Goal: Browse casually

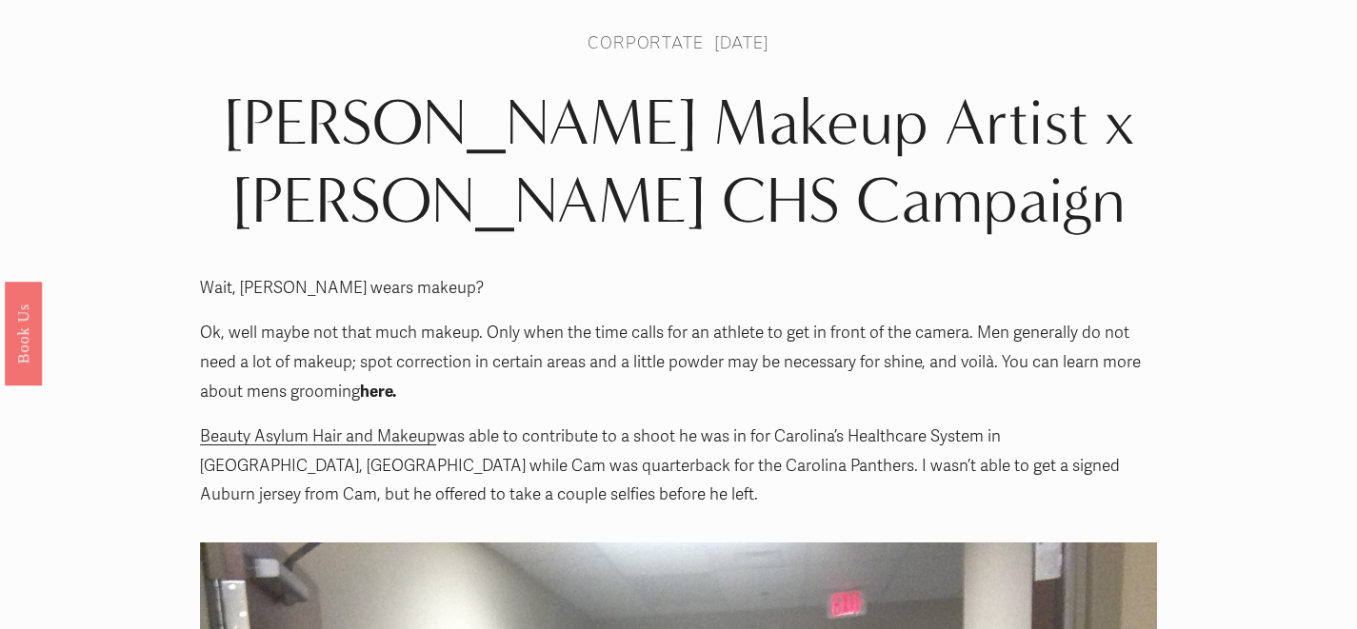
scroll to position [92, 0]
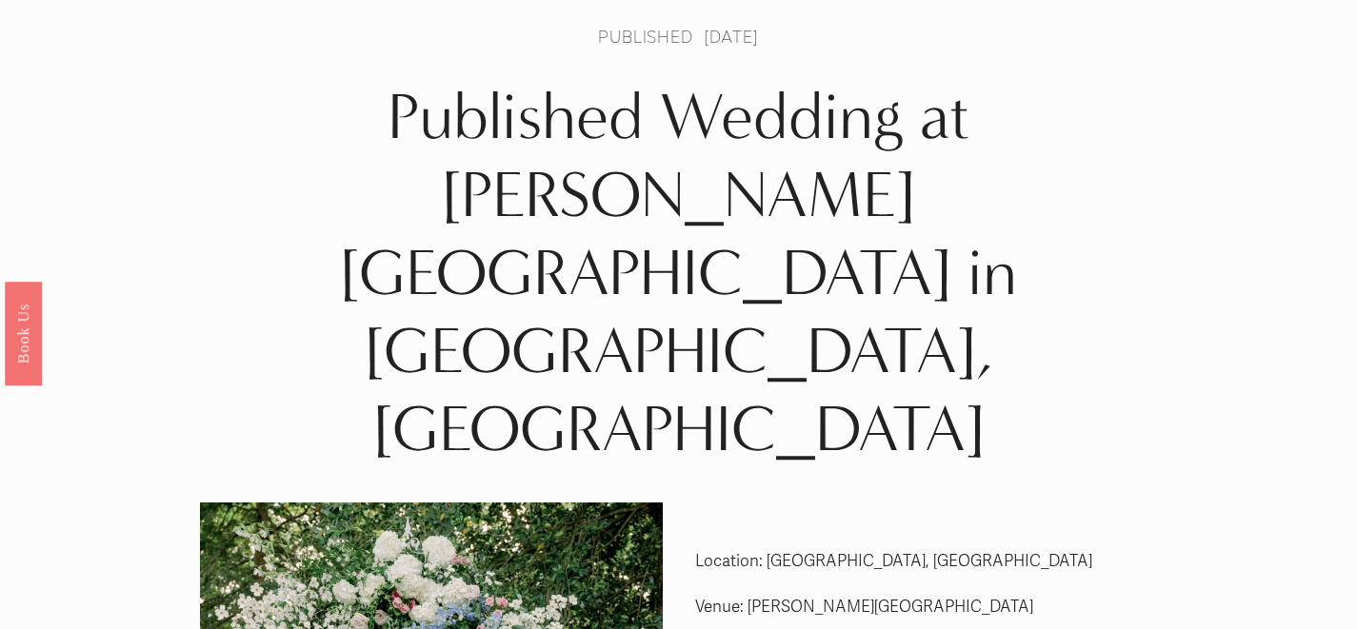
scroll to position [89, 0]
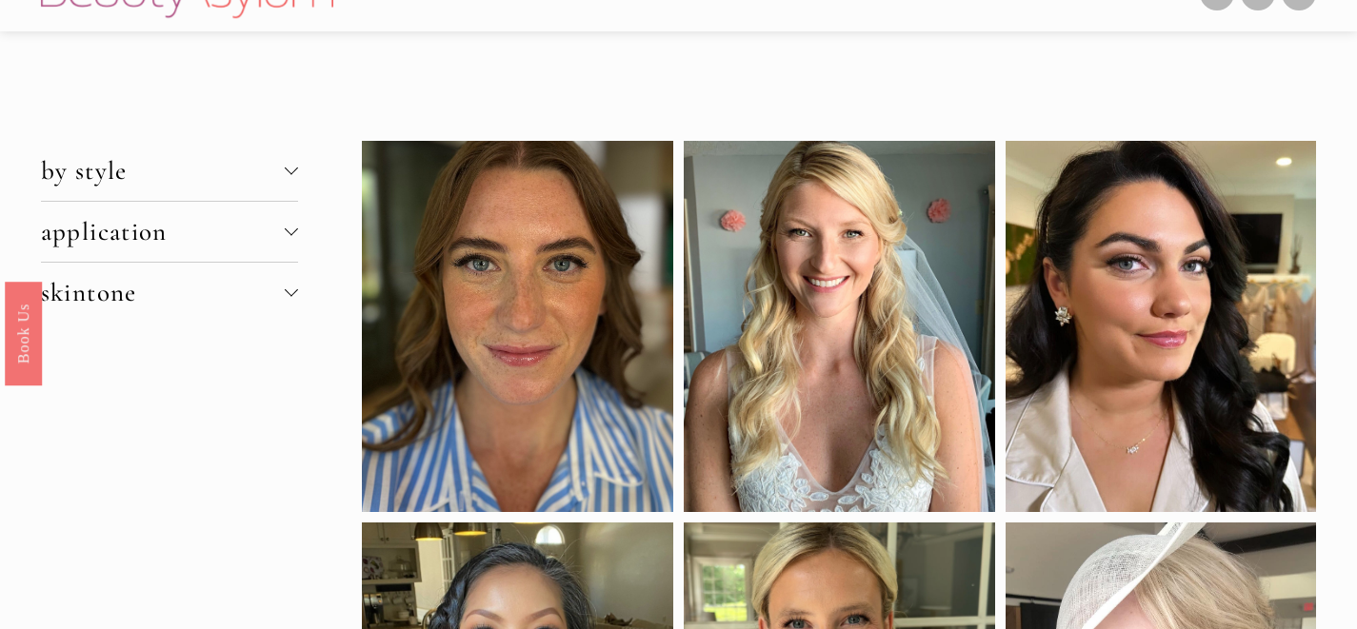
scroll to position [43, 0]
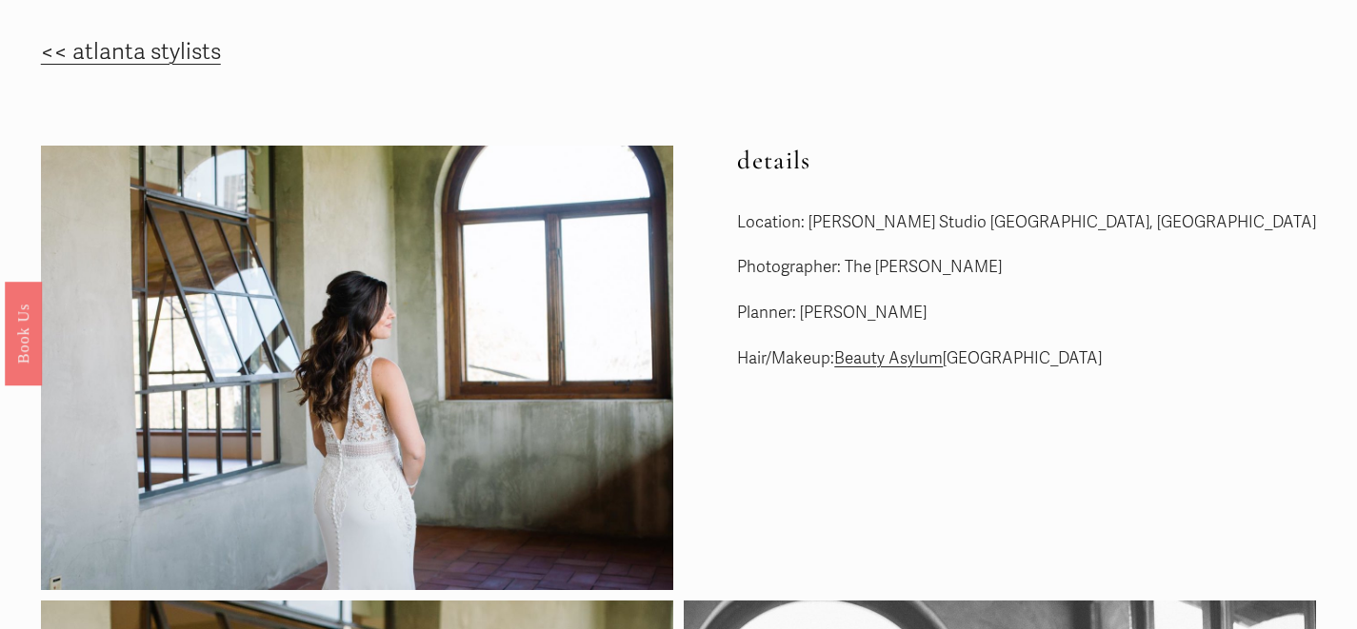
scroll to position [94, 0]
